Goal: Task Accomplishment & Management: Manage account settings

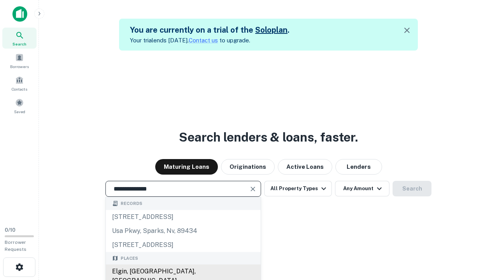
click at [183, 271] on div "Elgin, IL, USA" at bounding box center [183, 275] width 155 height 23
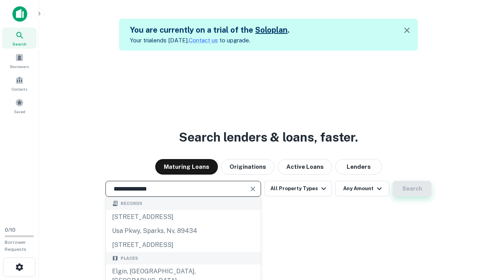
type input "**********"
click at [412, 189] on button "Search" at bounding box center [411, 189] width 39 height 16
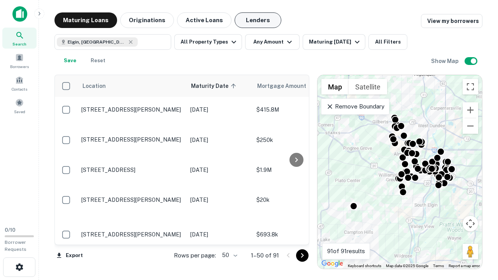
click at [258, 20] on button "Lenders" at bounding box center [257, 20] width 47 height 16
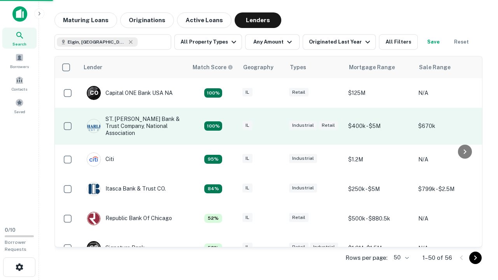
click at [276, 126] on div "IL" at bounding box center [261, 126] width 39 height 10
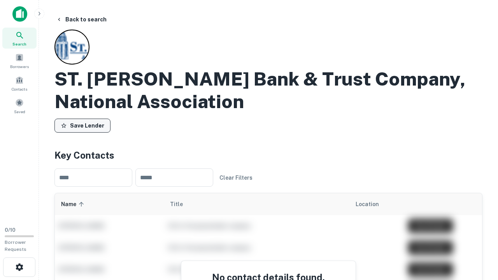
click at [82, 126] on button "Save Lender" at bounding box center [82, 126] width 56 height 14
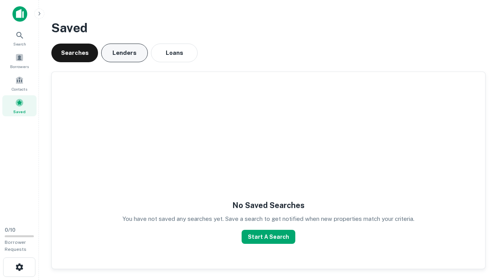
click at [124, 53] on button "Lenders" at bounding box center [124, 53] width 47 height 19
